Goal: Task Accomplishment & Management: Manage account settings

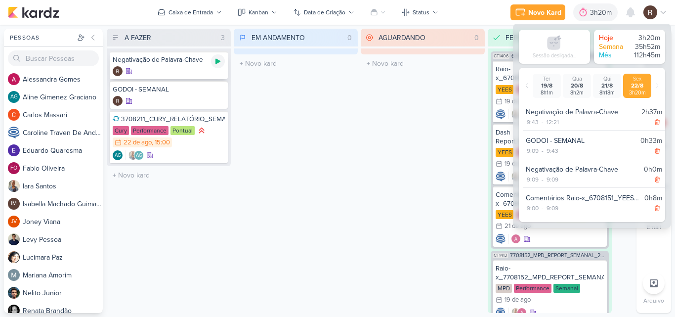
click at [216, 63] on icon at bounding box center [217, 61] width 5 height 5
click at [166, 146] on div "22/8 22 de ago , 15:00" at bounding box center [142, 142] width 59 height 10
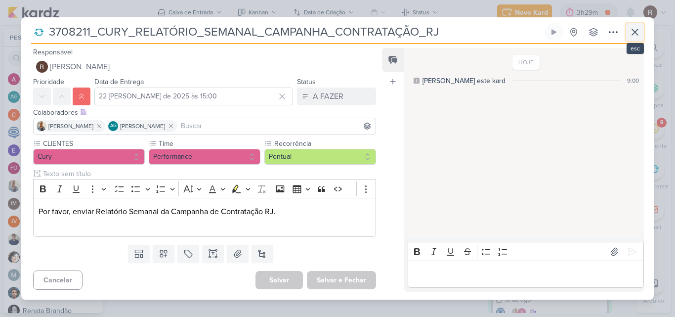
click at [636, 32] on icon at bounding box center [635, 32] width 12 height 12
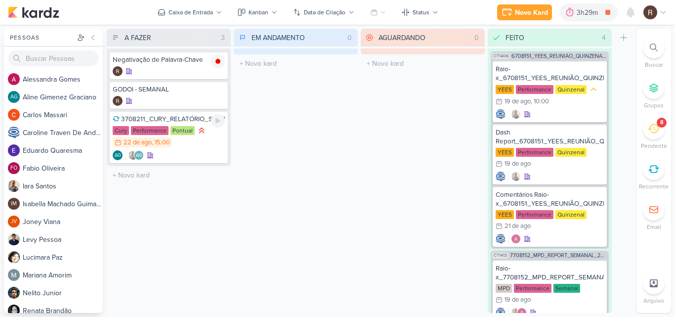
click at [175, 122] on div "3708211_CURY_RELATÓRIO_SEMANAL_CAMPANHA_CONTRATAÇÃO_RJ" at bounding box center [169, 119] width 112 height 9
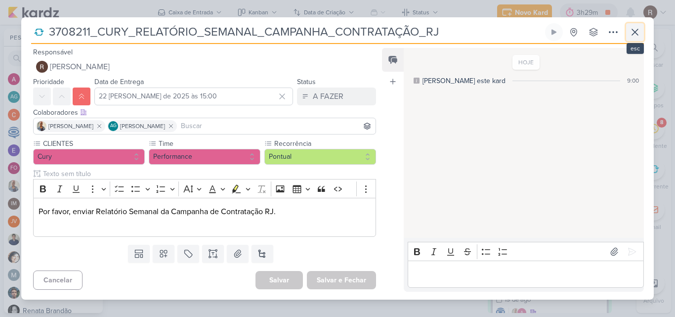
click at [634, 32] on icon at bounding box center [635, 32] width 12 height 12
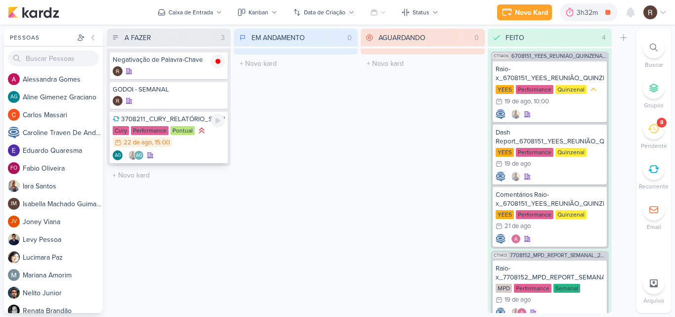
click at [172, 158] on div "AG AG" at bounding box center [169, 155] width 112 height 10
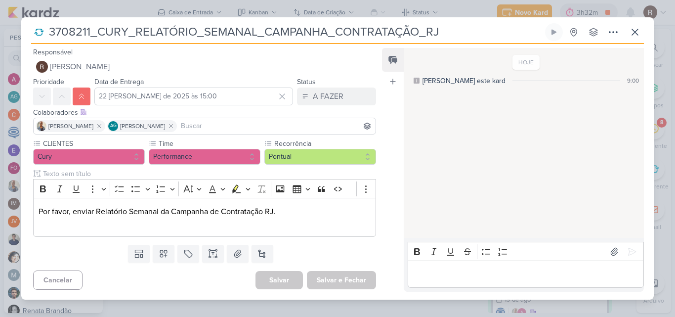
click at [38, 30] on icon at bounding box center [39, 32] width 10 height 10
click at [158, 40] on input "3708211_CURY_RELATÓRIO_SEMANAL_CAMPANHA_CONTRATAÇÃO_RJ" at bounding box center [294, 32] width 497 height 18
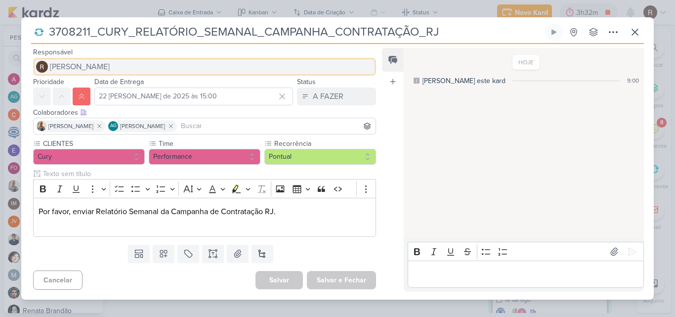
click at [220, 70] on button "[PERSON_NAME]" at bounding box center [204, 67] width 343 height 18
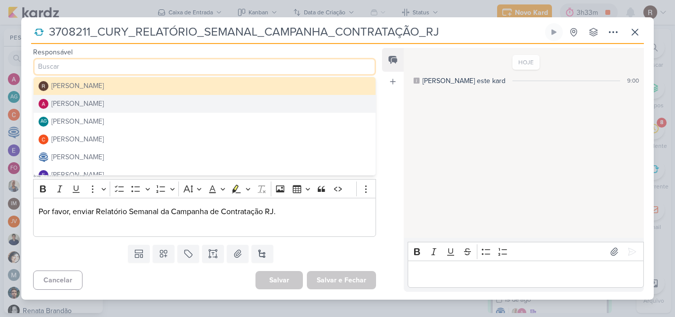
click at [443, 117] on div "HOJE [PERSON_NAME] este kard 9:00" at bounding box center [523, 143] width 239 height 189
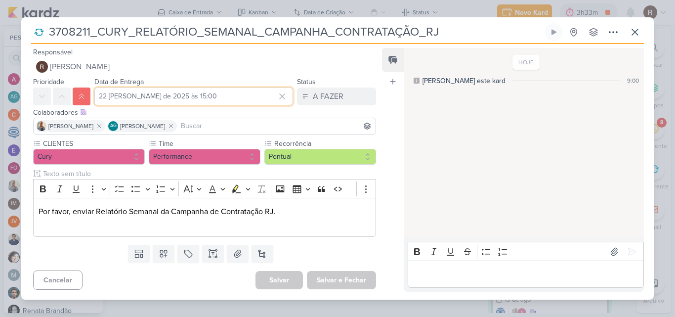
click at [152, 95] on input "22 [PERSON_NAME] de 2025 às 15:00" at bounding box center [193, 96] width 199 height 18
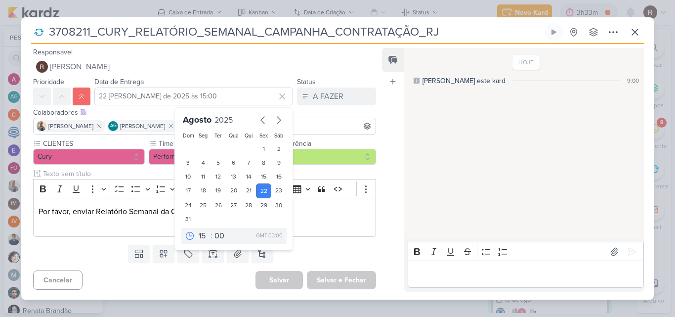
click at [463, 136] on div "HOJE [PERSON_NAME] este kard 9:00" at bounding box center [523, 143] width 239 height 189
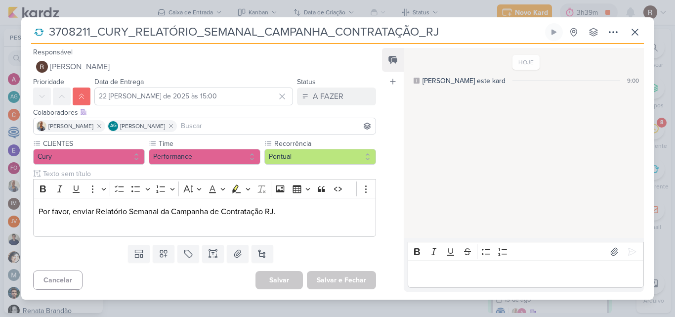
click at [481, 270] on p "Editor editing area: main" at bounding box center [526, 274] width 226 height 12
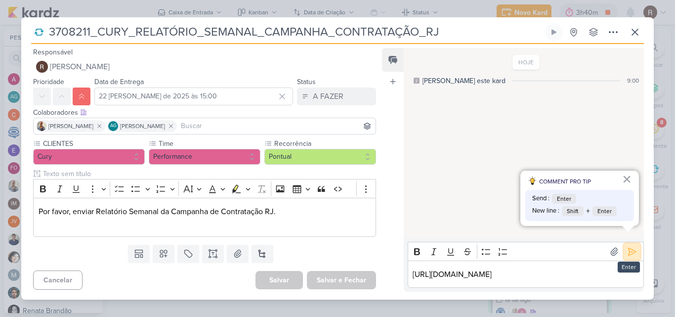
click at [627, 247] on icon at bounding box center [632, 252] width 10 height 10
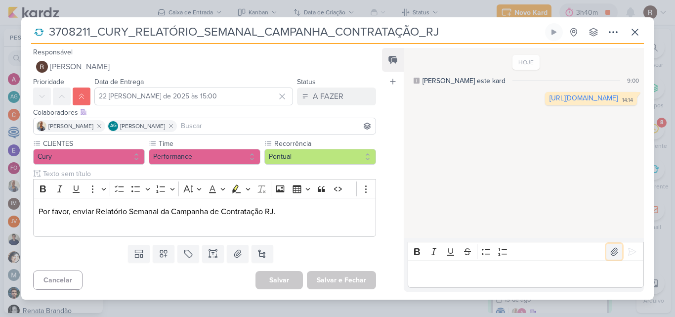
click at [609, 254] on icon at bounding box center [614, 252] width 10 height 10
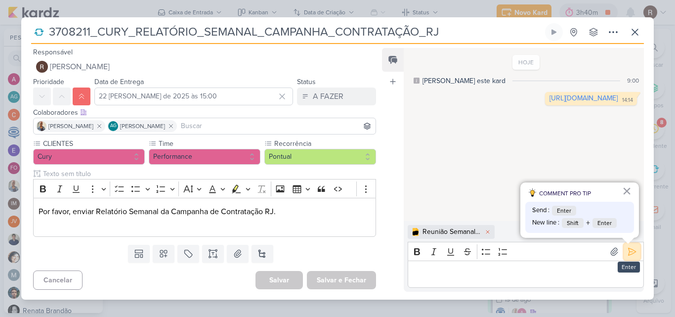
click at [624, 250] on button at bounding box center [632, 252] width 16 height 16
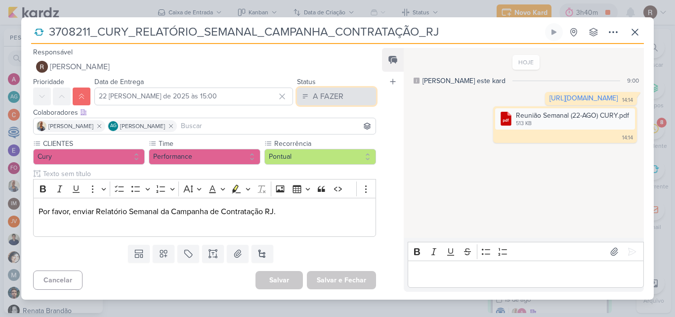
click at [352, 99] on button "A FAZER" at bounding box center [336, 96] width 79 height 18
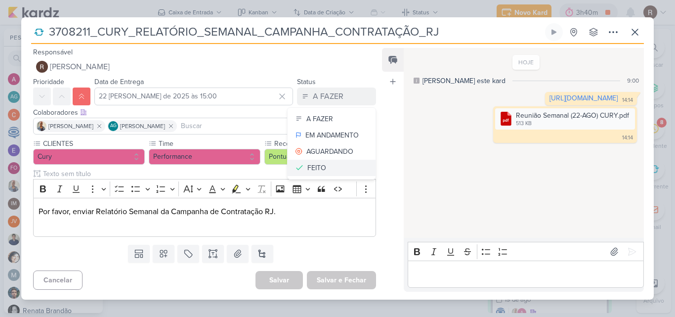
click at [341, 170] on button "FEITO" at bounding box center [332, 168] width 88 height 16
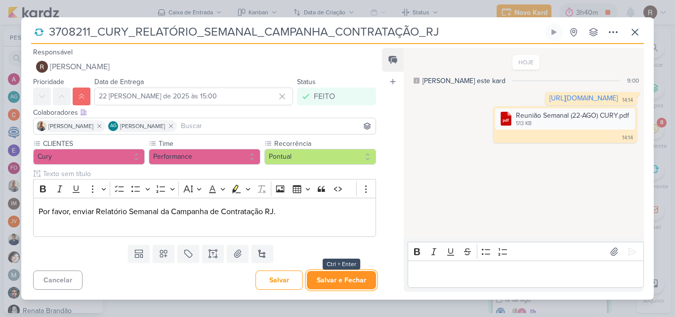
click at [349, 285] on button "Salvar e Fechar" at bounding box center [341, 280] width 69 height 18
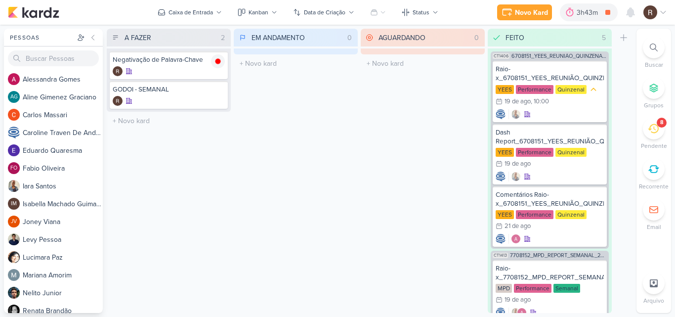
click at [658, 130] on icon at bounding box center [653, 128] width 11 height 9
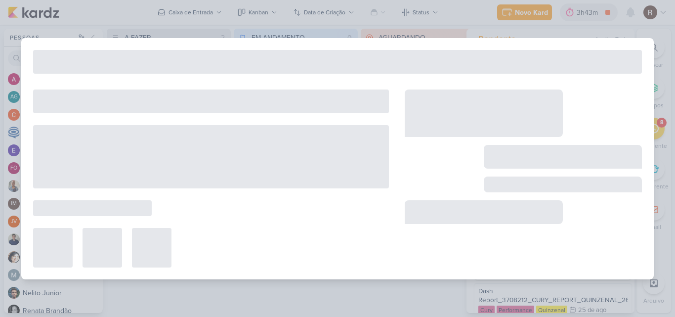
type input "Dash Report_3708213_CURY|BETINA_REPORT_QUINZENAL_03.09"
type input "1 de setembro de 2025 às 23:59"
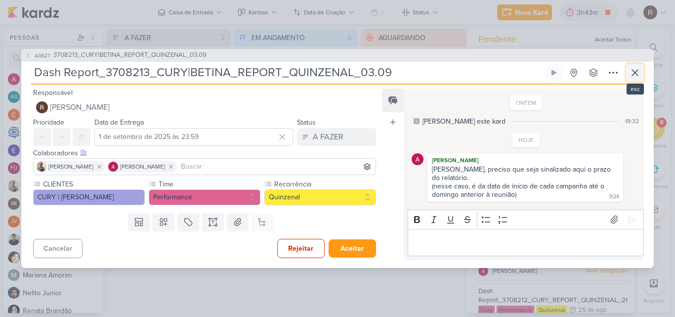
click at [632, 67] on icon at bounding box center [635, 73] width 12 height 12
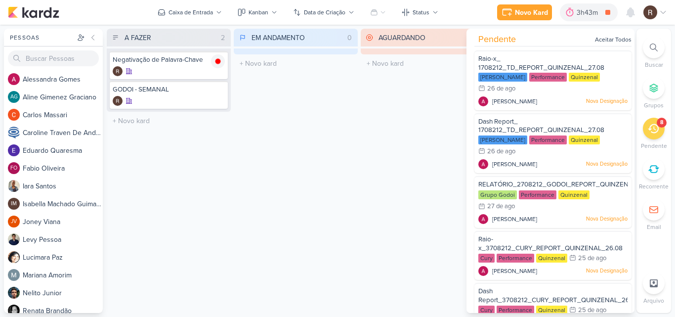
click at [302, 138] on div "EM ANDAMENTO 0 Mover Para Esquerda Mover Para Direita [GEOGRAPHIC_DATA] O títul…" at bounding box center [296, 171] width 124 height 284
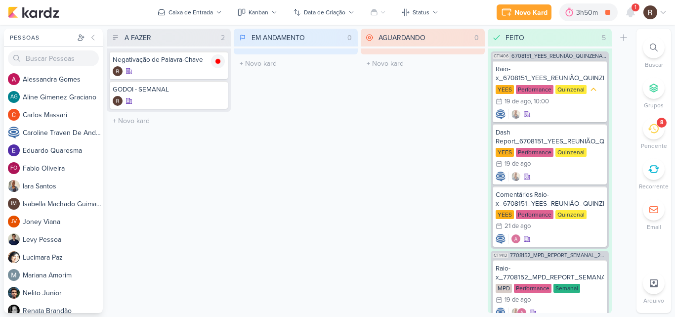
click at [634, 10] on div "1" at bounding box center [636, 7] width 8 height 8
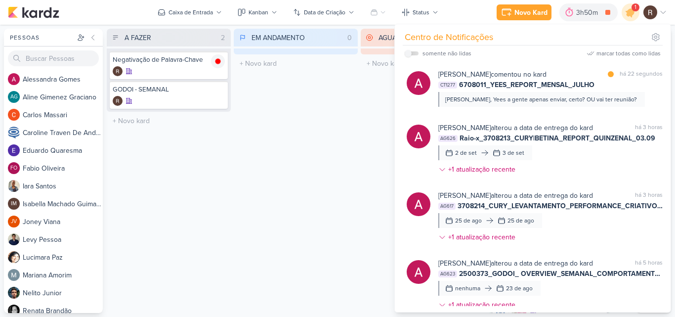
scroll to position [439, 0]
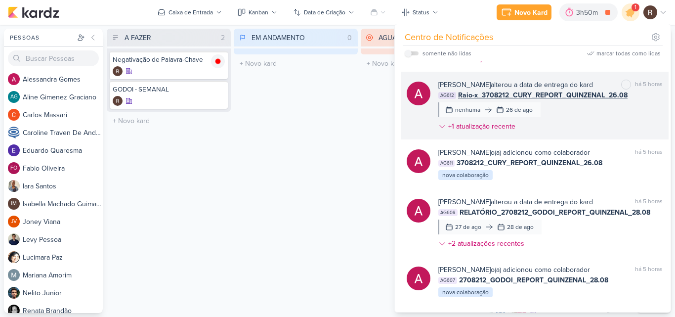
click at [575, 111] on div "[PERSON_NAME] alterou a data de entrega do kard marcar como não [PERSON_NAME] 5…" at bounding box center [550, 108] width 224 height 56
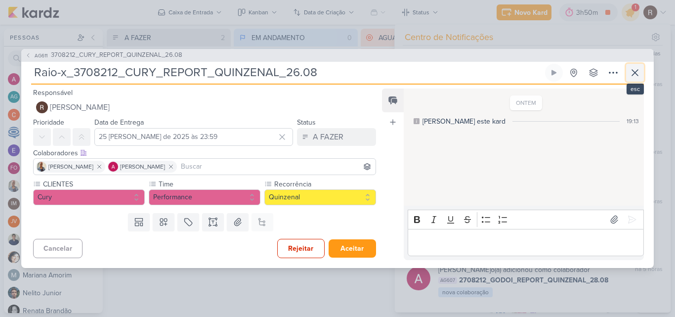
click at [635, 73] on icon at bounding box center [635, 73] width 6 height 6
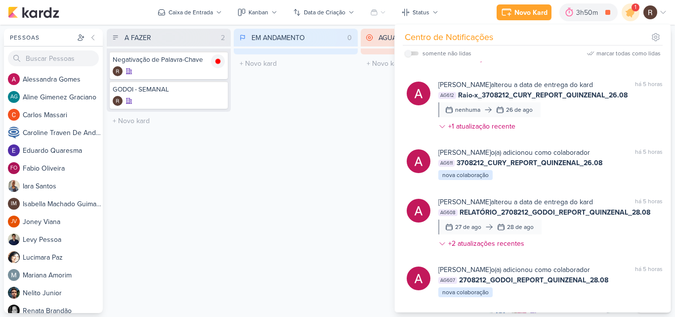
click at [292, 203] on div "EM ANDAMENTO 0 Mover Para Esquerda Mover Para Direita [GEOGRAPHIC_DATA] O títul…" at bounding box center [296, 171] width 124 height 284
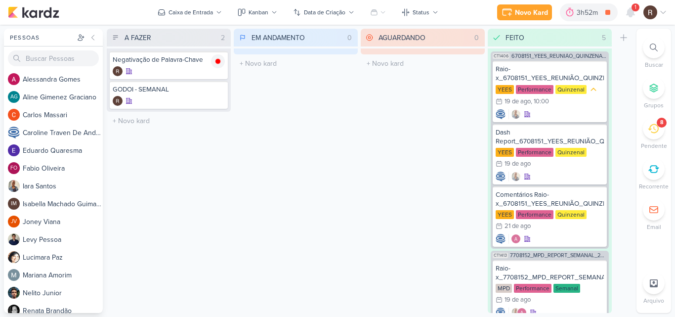
click at [634, 3] on div "Novo Kard Ctrl + k 3h52m Negativação de Palavra-Chave 0h32m Hoje 3h52m Semana 3…" at bounding box center [337, 12] width 659 height 25
click at [631, 11] on icon at bounding box center [631, 12] width 8 height 9
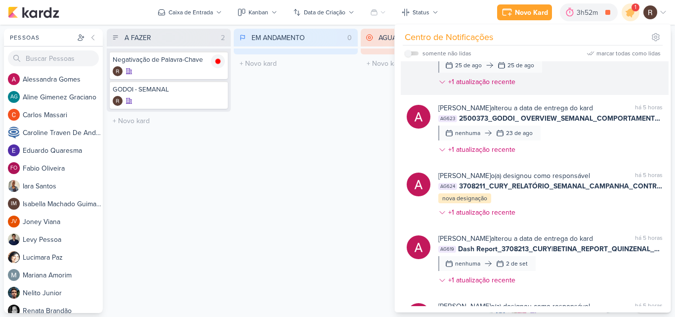
scroll to position [0, 0]
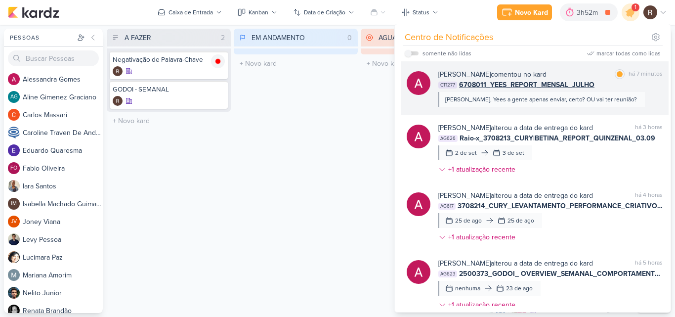
click at [636, 85] on div "CT1277 6708011_YEES_REPORT_MENSAL_JULHO" at bounding box center [550, 85] width 224 height 10
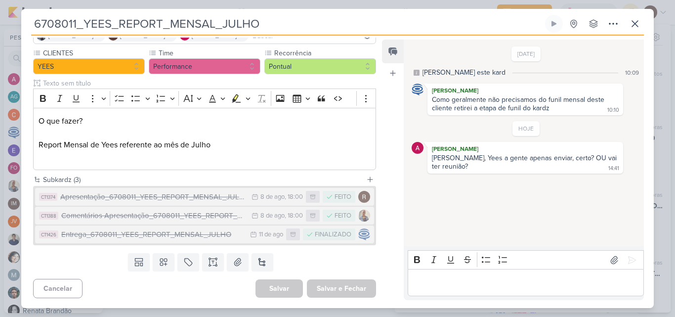
scroll to position [33, 0]
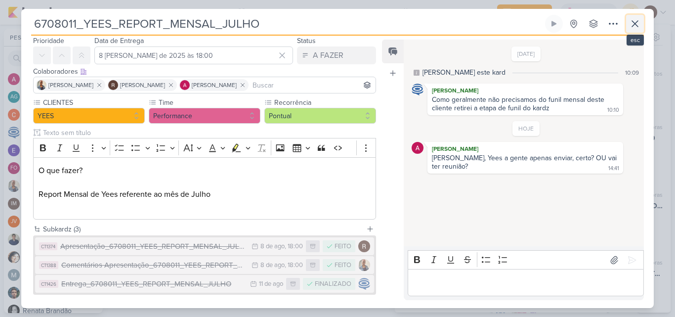
click at [640, 23] on icon at bounding box center [635, 24] width 12 height 12
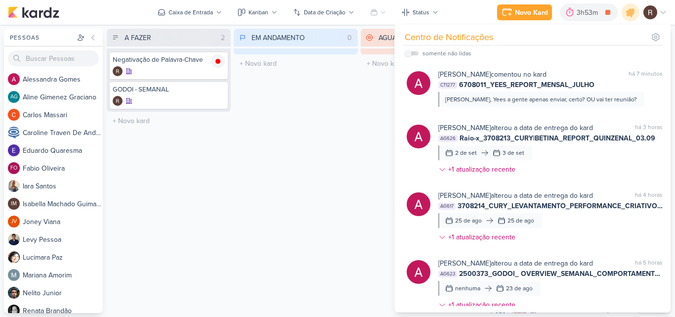
click at [325, 143] on div "EM ANDAMENTO 0 Mover Para Esquerda Mover Para Direita [GEOGRAPHIC_DATA] O títul…" at bounding box center [296, 171] width 124 height 284
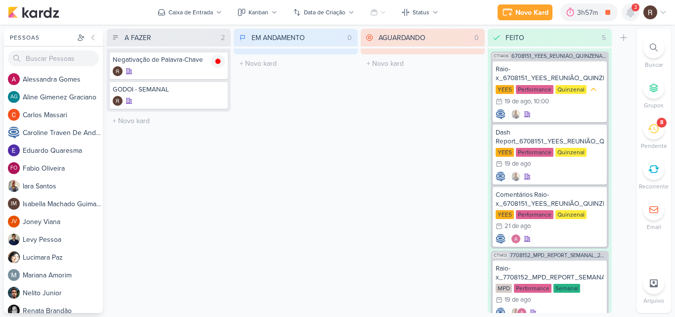
click at [631, 14] on icon at bounding box center [631, 12] width 8 height 9
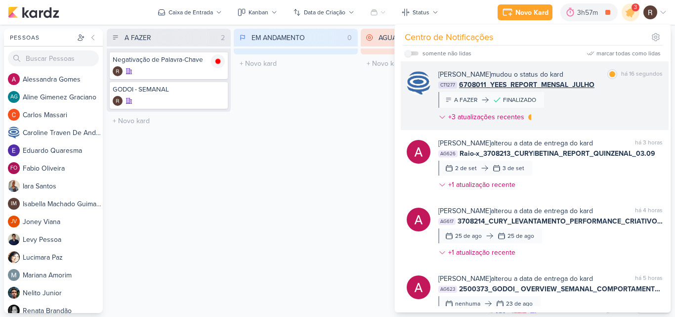
click at [647, 101] on div "[PERSON_NAME] mudou o status do kard marcar como [PERSON_NAME] 16 segundos CT12…" at bounding box center [550, 97] width 224 height 57
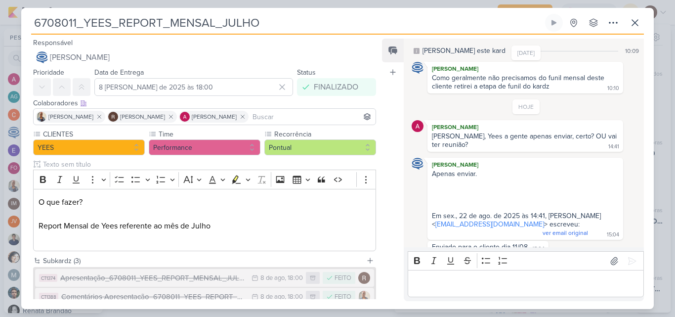
scroll to position [32, 0]
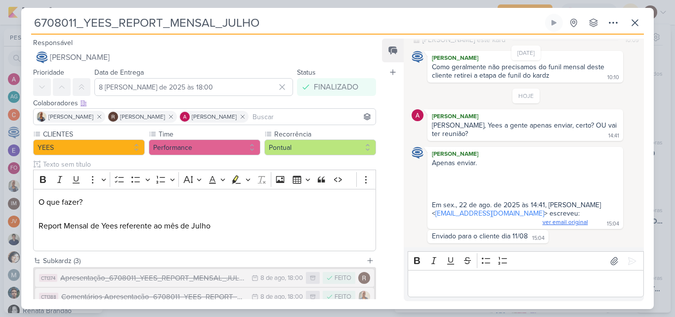
click at [561, 223] on span "ver email original" at bounding box center [565, 221] width 45 height 7
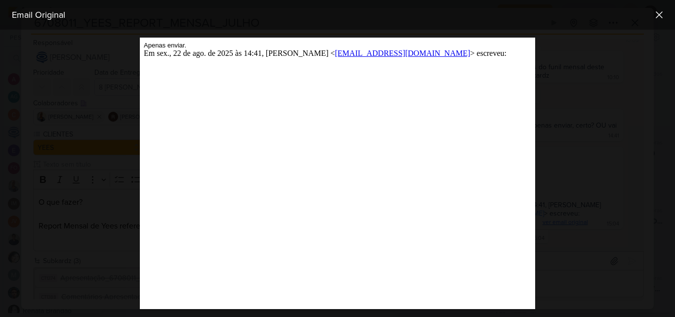
scroll to position [0, 0]
click at [655, 18] on icon at bounding box center [659, 15] width 12 height 12
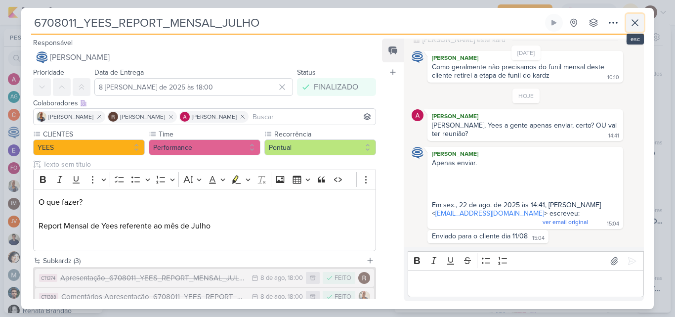
click at [638, 31] on button at bounding box center [635, 23] width 18 height 18
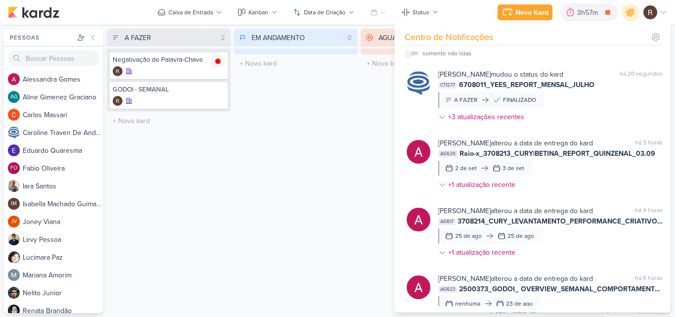
click at [297, 172] on div "EM ANDAMENTO 0 Mover Para Esquerda Mover Para Direita [GEOGRAPHIC_DATA] O títul…" at bounding box center [296, 171] width 124 height 284
